Goal: Task Accomplishment & Management: Use online tool/utility

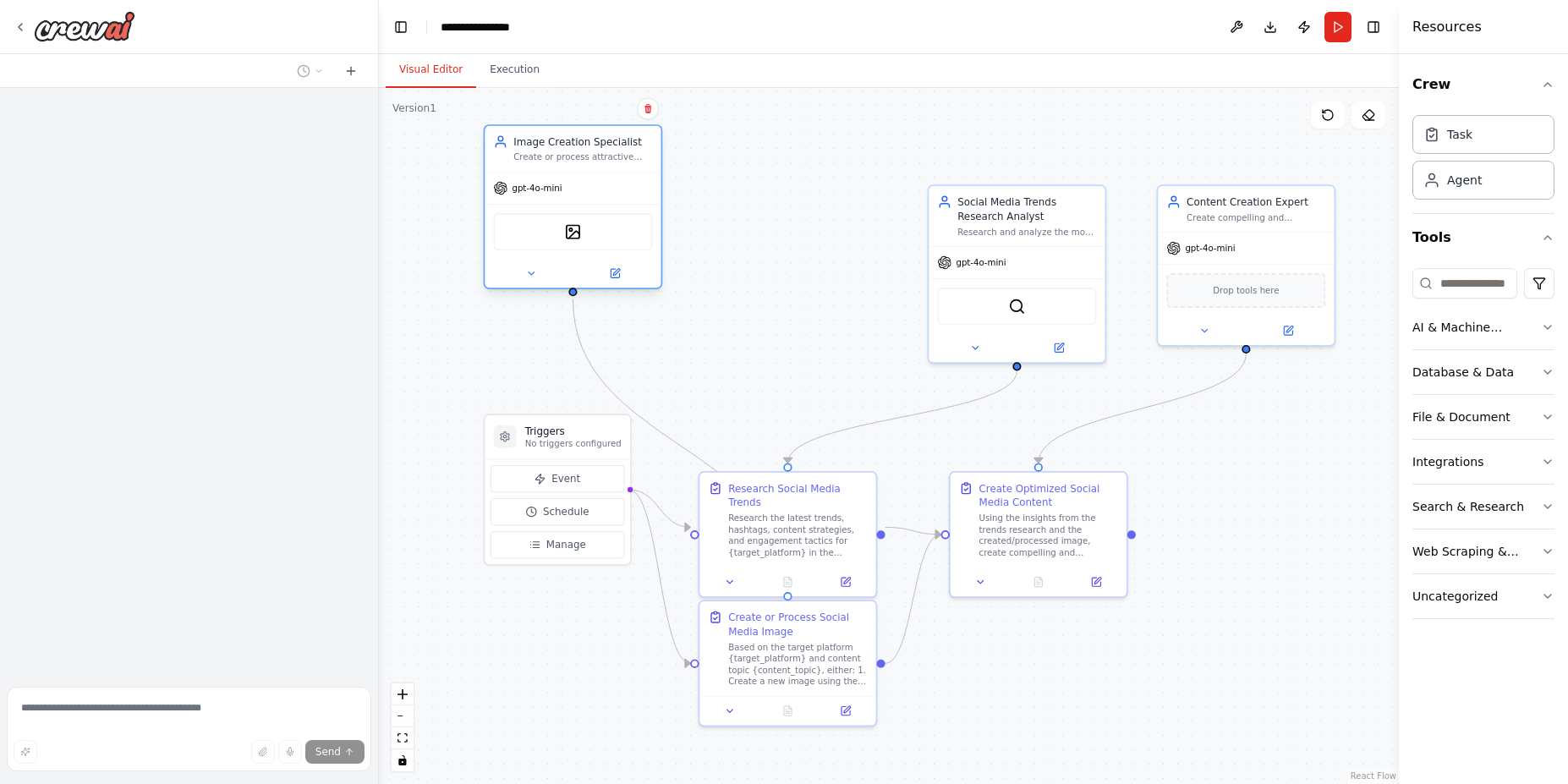
drag, startPoint x: 726, startPoint y: 176, endPoint x: 528, endPoint y: 129, distance: 203.5
click at [528, 129] on div "Image Creation Specialist Create or process attractive and optimized images for…" at bounding box center [573, 148] width 176 height 46
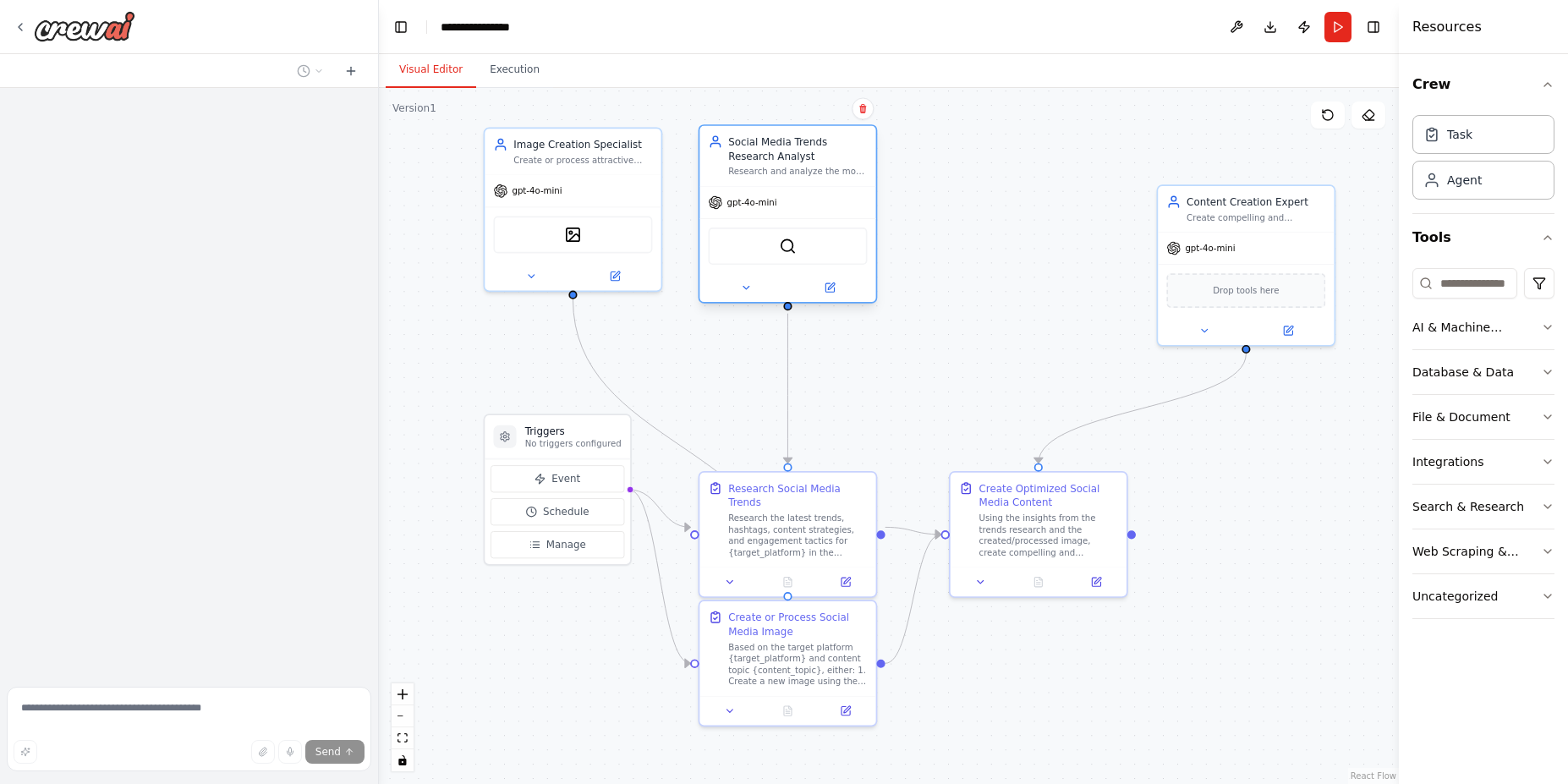
drag, startPoint x: 938, startPoint y: 194, endPoint x: 702, endPoint y: 138, distance: 242.6
click at [702, 138] on div "Social Media Trends Research Analyst Research and analyze the most effective co…" at bounding box center [787, 155] width 176 height 60
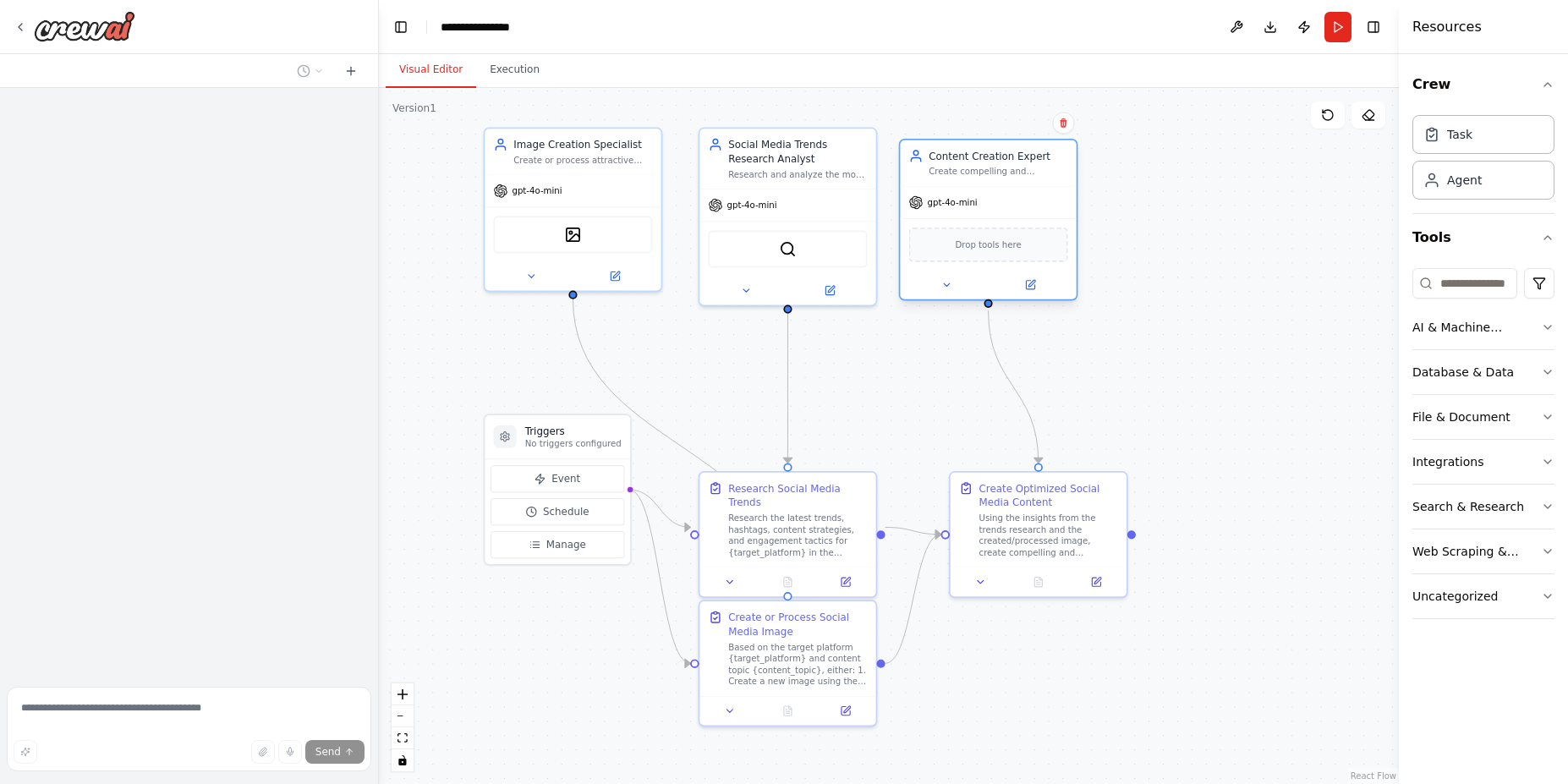
drag, startPoint x: 1220, startPoint y: 199, endPoint x: 965, endPoint y: 155, distance: 258.8
click at [965, 155] on div "Content Creation Expert" at bounding box center [998, 155] width 139 height 14
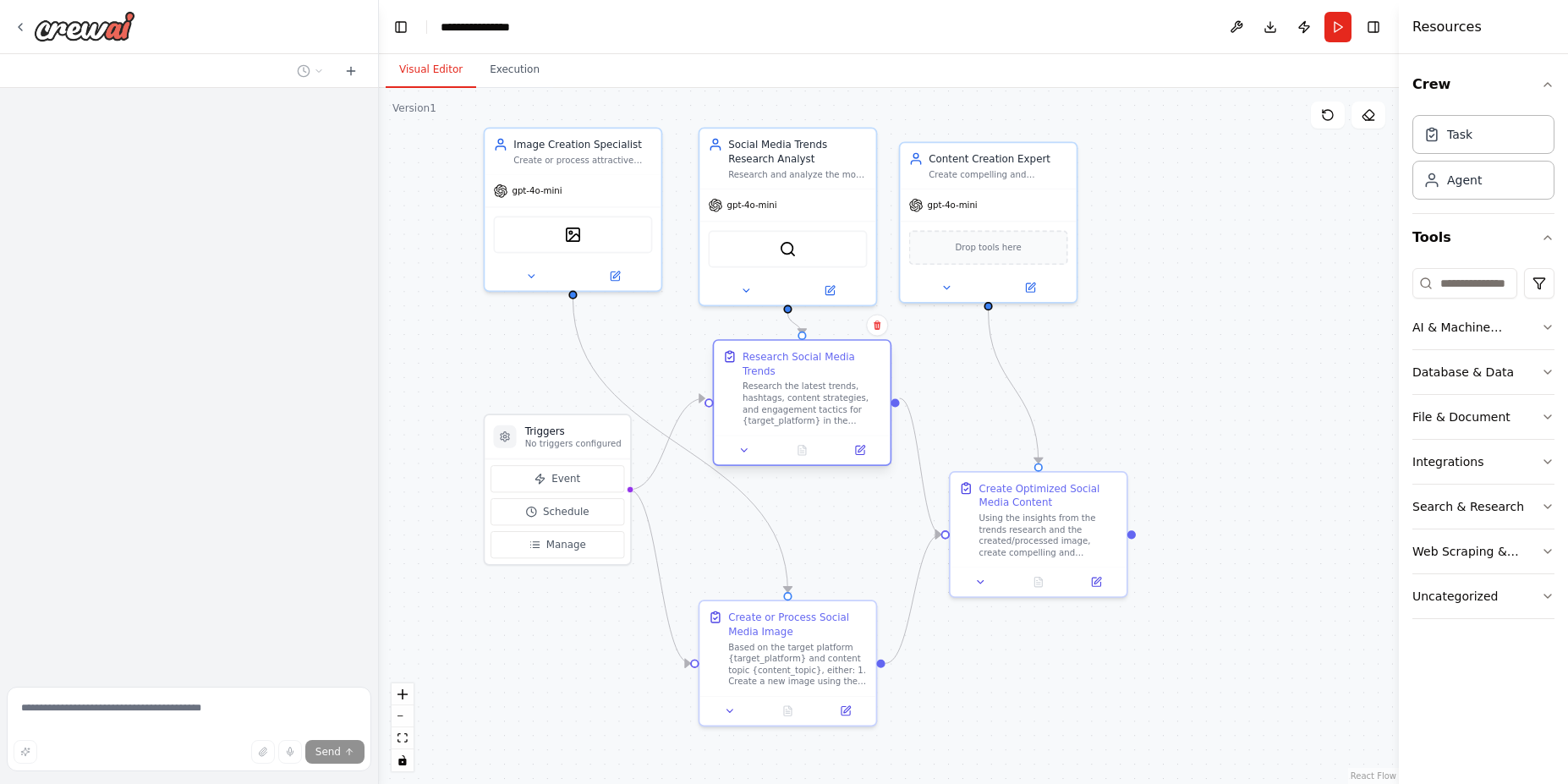
drag, startPoint x: 748, startPoint y: 473, endPoint x: 764, endPoint y: 344, distance: 130.0
click at [764, 344] on div "Research Social Media Trends Research the latest trends, hashtags, content stra…" at bounding box center [802, 388] width 176 height 95
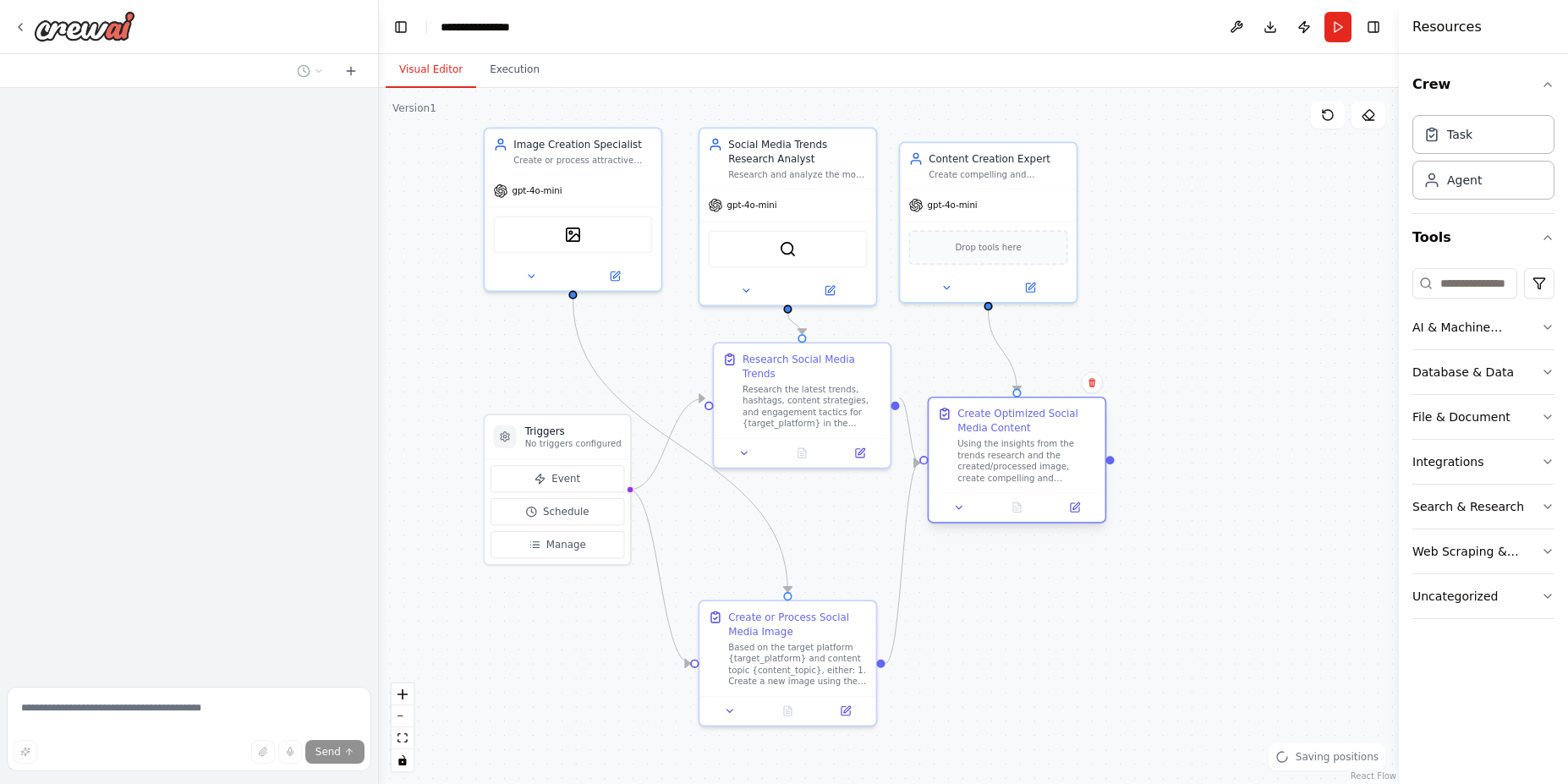
drag, startPoint x: 994, startPoint y: 480, endPoint x: 974, endPoint y: 406, distance: 76.7
click at [974, 406] on div "Create Optimized Social Media Content" at bounding box center [1027, 421] width 139 height 29
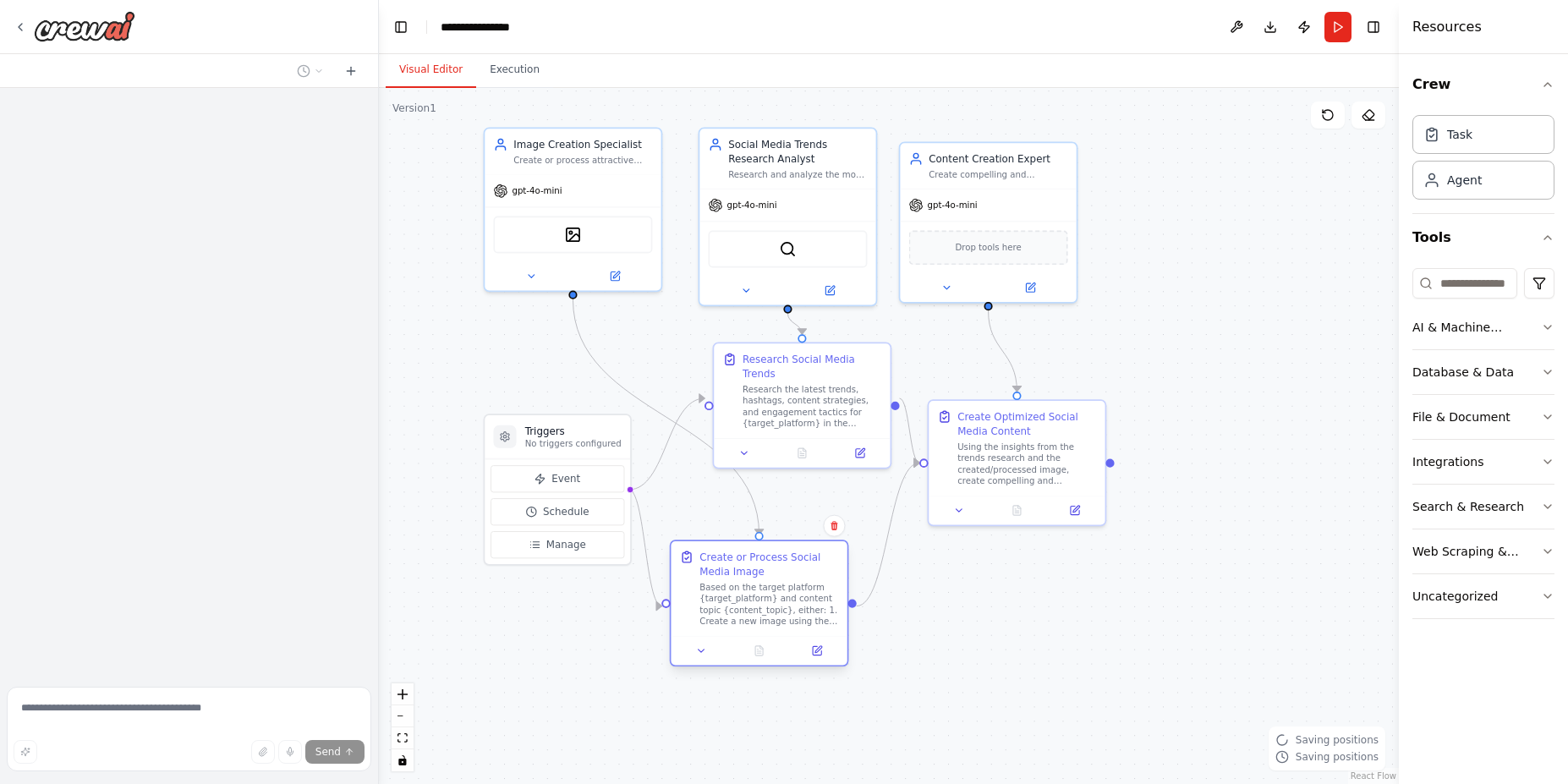
drag, startPoint x: 801, startPoint y: 610, endPoint x: 769, endPoint y: 552, distance: 66.2
click at [769, 552] on div "Create or Process Social Media Image" at bounding box center [769, 564] width 139 height 29
click at [1333, 22] on button "Run" at bounding box center [1338, 26] width 27 height 31
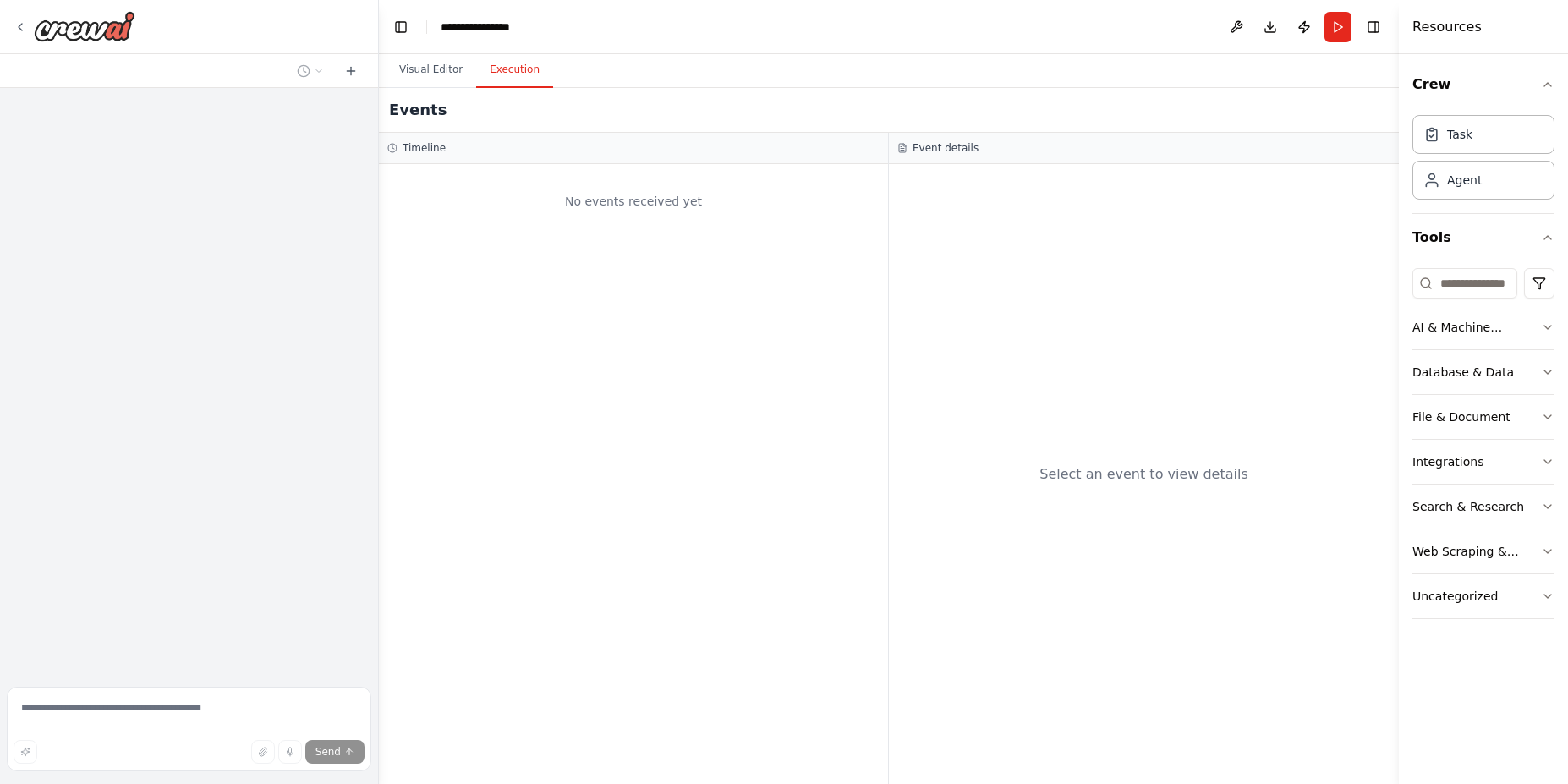
click at [517, 67] on button "Execution" at bounding box center [515, 70] width 77 height 35
click at [1345, 30] on button "Run" at bounding box center [1338, 26] width 27 height 31
click at [348, 74] on icon at bounding box center [350, 70] width 13 height 13
click at [1346, 27] on button "Run" at bounding box center [1338, 26] width 27 height 31
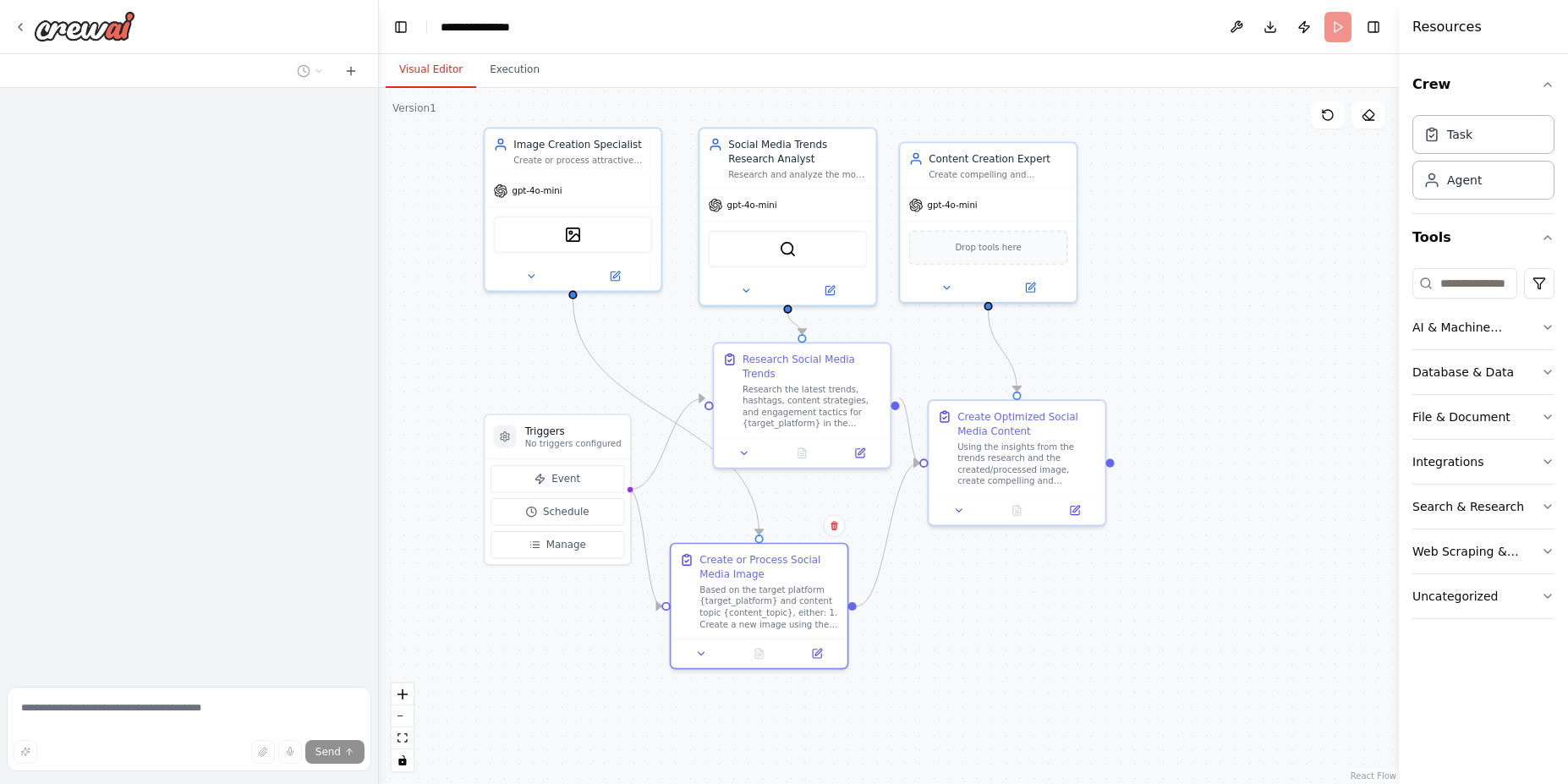
click at [420, 62] on button "Visual Editor" at bounding box center [430, 70] width 90 height 35
